Goal: Transaction & Acquisition: Register for event/course

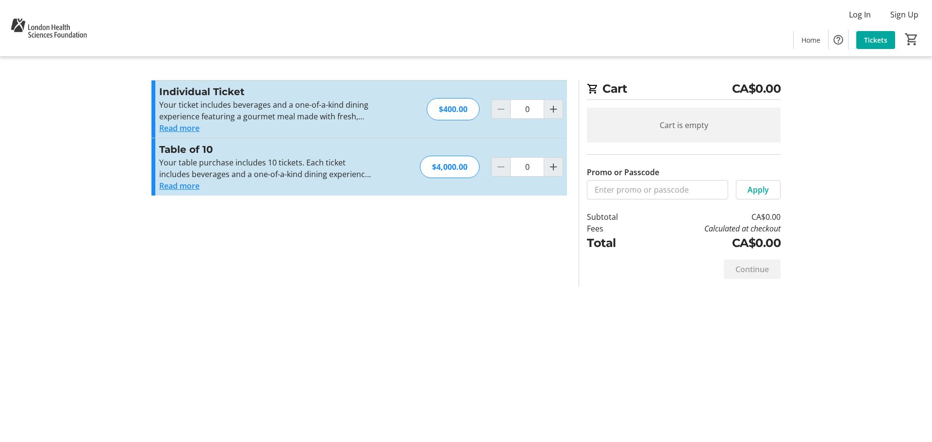
click at [199, 129] on button "Read more" at bounding box center [179, 128] width 40 height 12
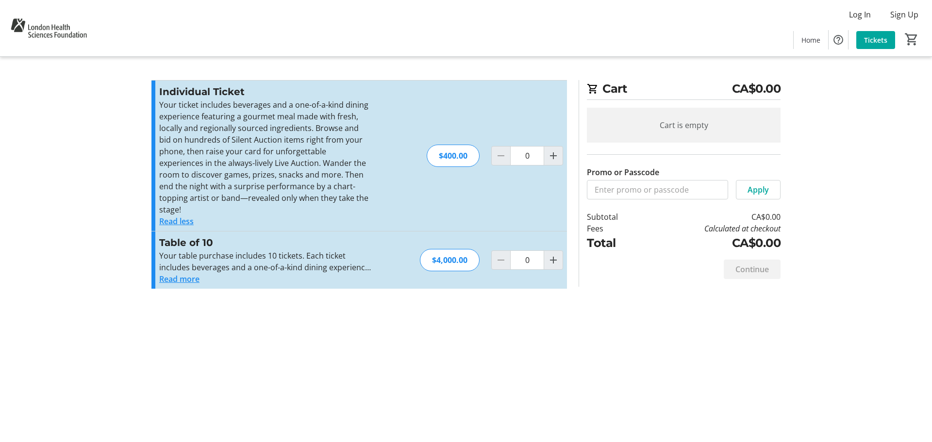
click at [181, 273] on button "Read more" at bounding box center [179, 279] width 40 height 12
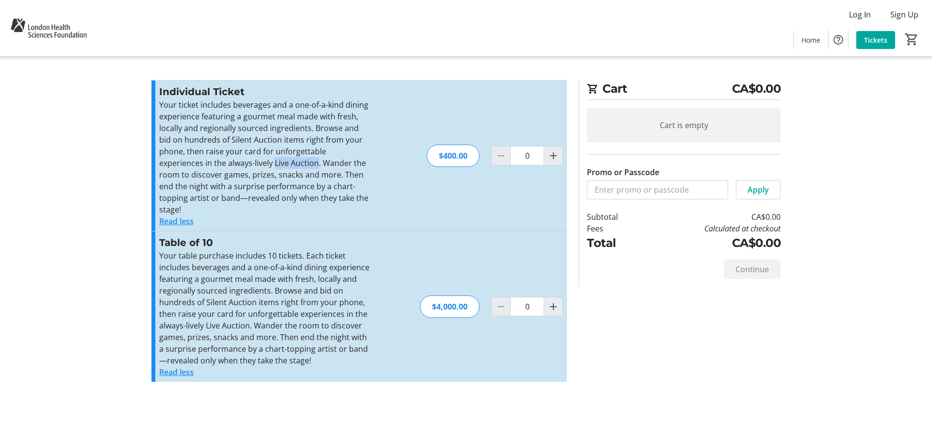
drag, startPoint x: 229, startPoint y: 165, endPoint x: 272, endPoint y: 167, distance: 43.3
click at [272, 167] on p "Your ticket includes beverages and a one-of-a-kind dining experience featuring …" at bounding box center [265, 157] width 212 height 117
click at [266, 154] on p "Your ticket includes beverages and a one-of-a-kind dining experience featuring …" at bounding box center [265, 157] width 212 height 117
click at [253, 177] on p "Your ticket includes beverages and a one-of-a-kind dining experience featuring …" at bounding box center [265, 157] width 212 height 117
click at [22, 38] on img at bounding box center [49, 28] width 86 height 49
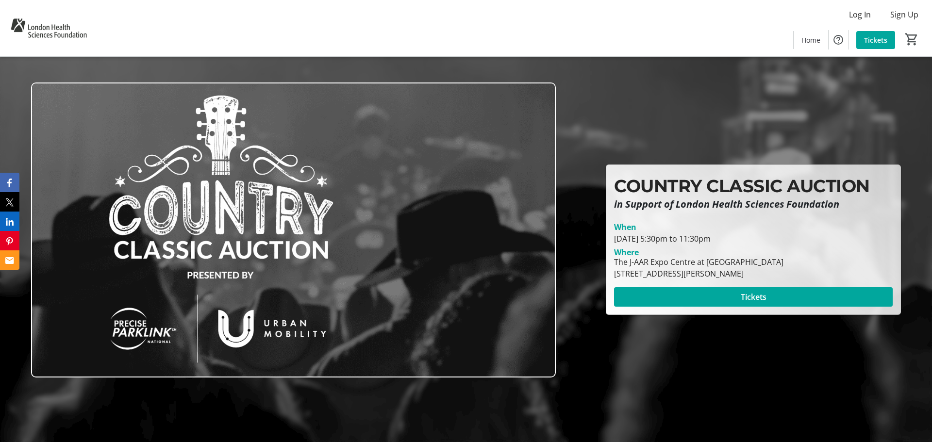
click at [50, 35] on html "Log In Sign Up Home Tickets 0 Home Tickets COUNTRY CLASSIC AUCTION in Support o…" at bounding box center [466, 430] width 932 height 860
click at [47, 34] on img at bounding box center [49, 28] width 86 height 49
